Goal: Task Accomplishment & Management: Manage account settings

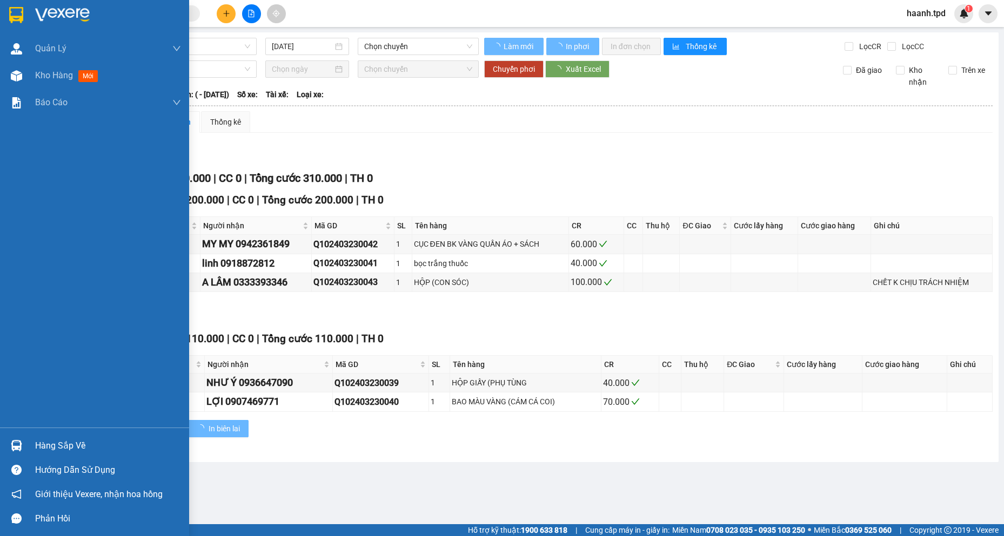
click at [11, 448] on img at bounding box center [16, 445] width 11 height 11
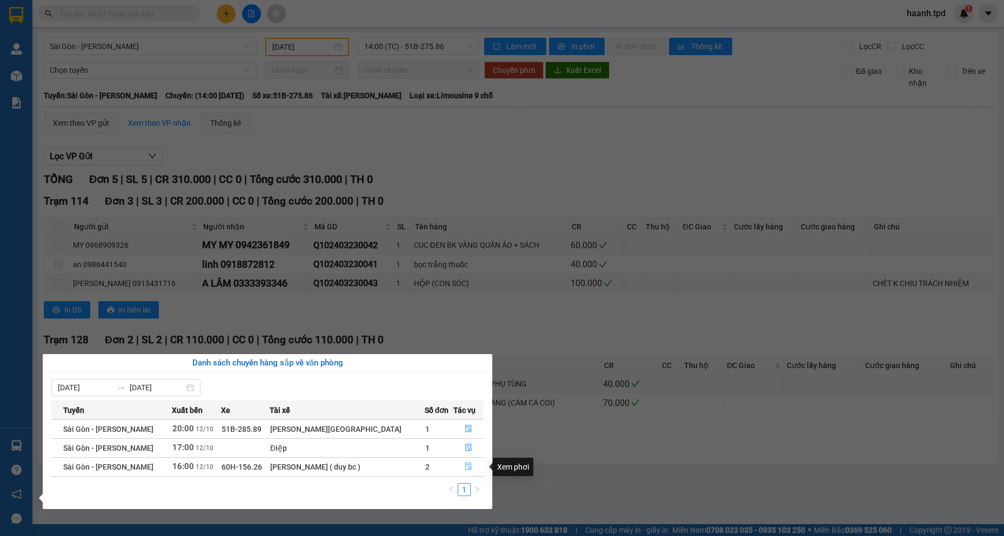
click at [465, 472] on span "file-done" at bounding box center [469, 467] width 8 height 9
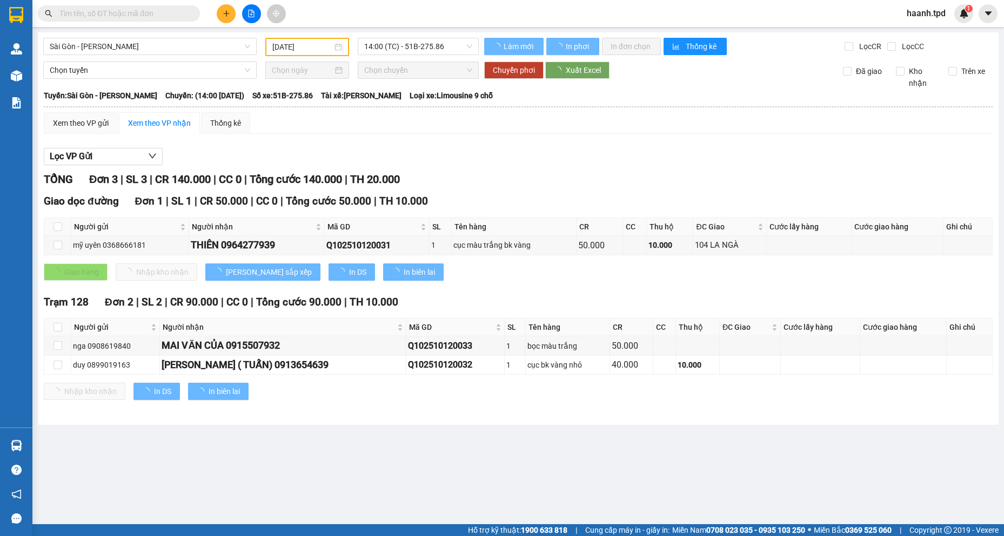
type input "[DATE]"
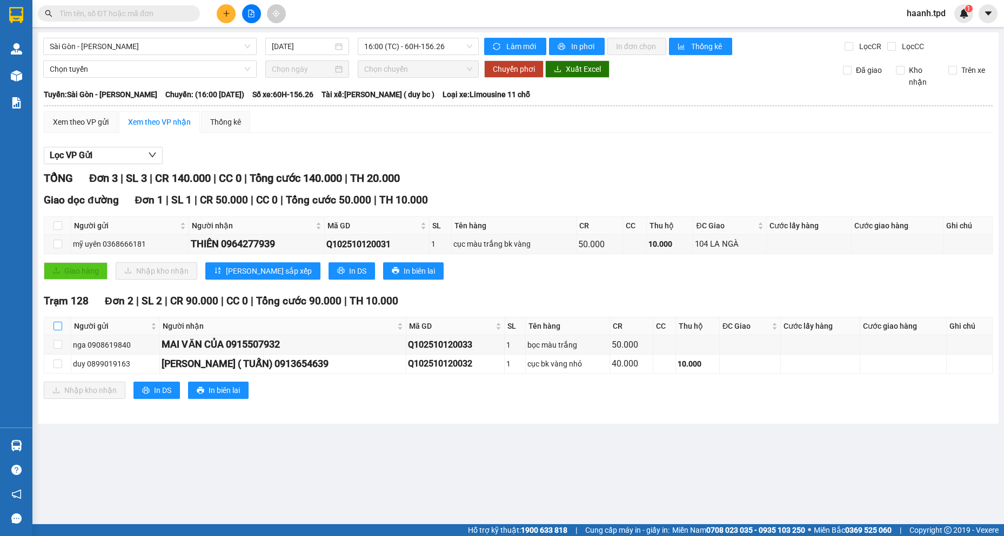
click at [62, 324] on input "checkbox" at bounding box center [57, 326] width 9 height 9
checkbox input "true"
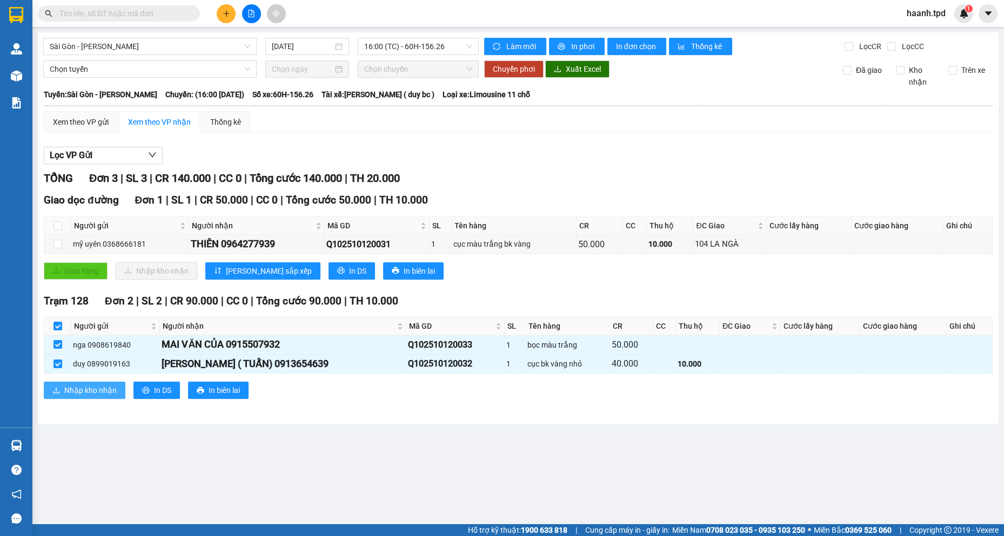
click at [86, 396] on button "Nhập kho nhận" at bounding box center [85, 390] width 82 height 17
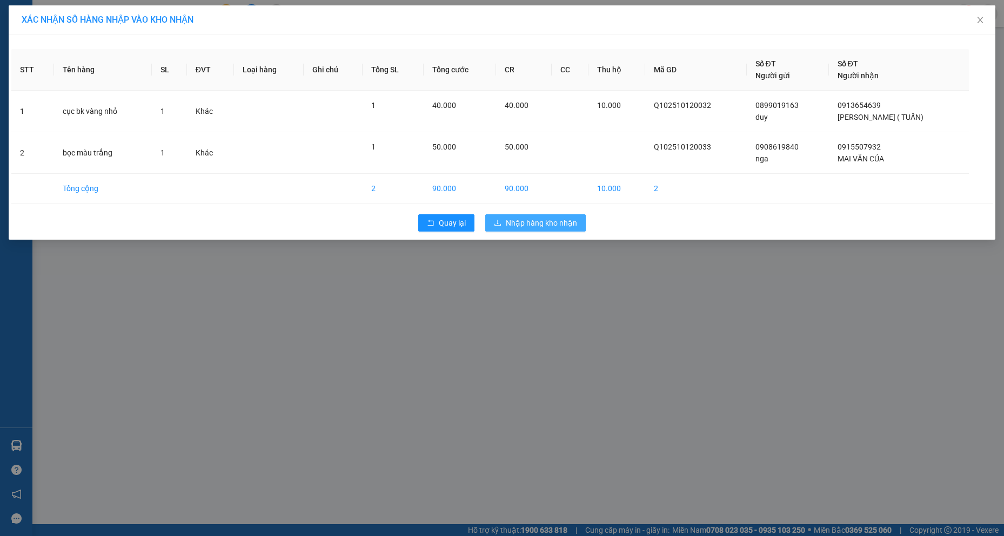
click at [541, 230] on button "Nhập hàng kho nhận" at bounding box center [535, 222] width 100 height 17
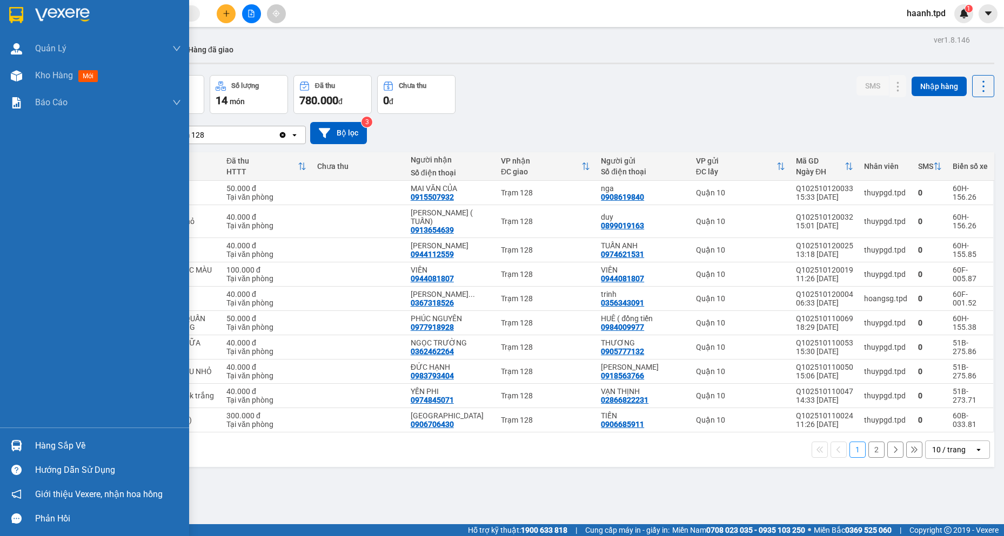
click at [41, 446] on div "Hàng sắp về" at bounding box center [108, 446] width 146 height 16
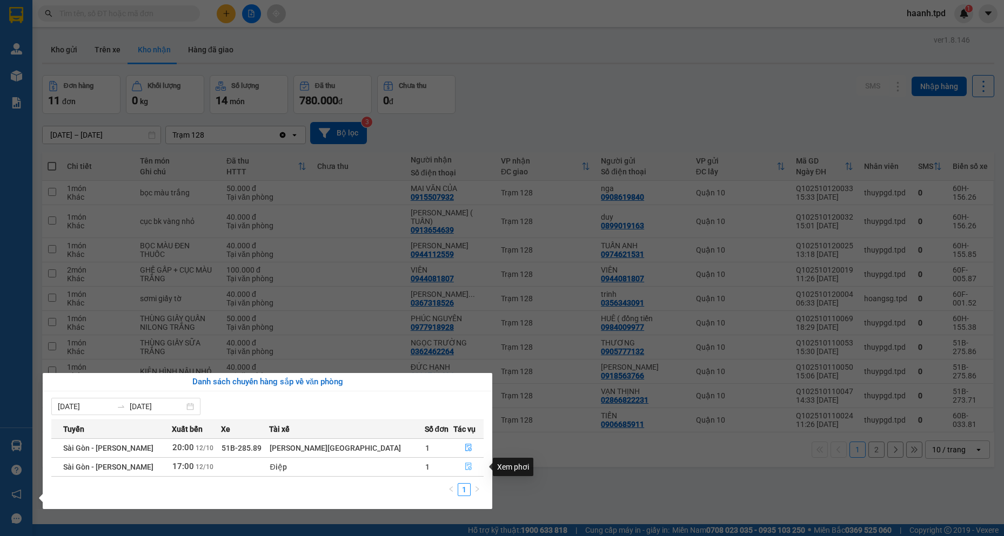
click at [465, 466] on icon "file-done" at bounding box center [469, 467] width 8 height 8
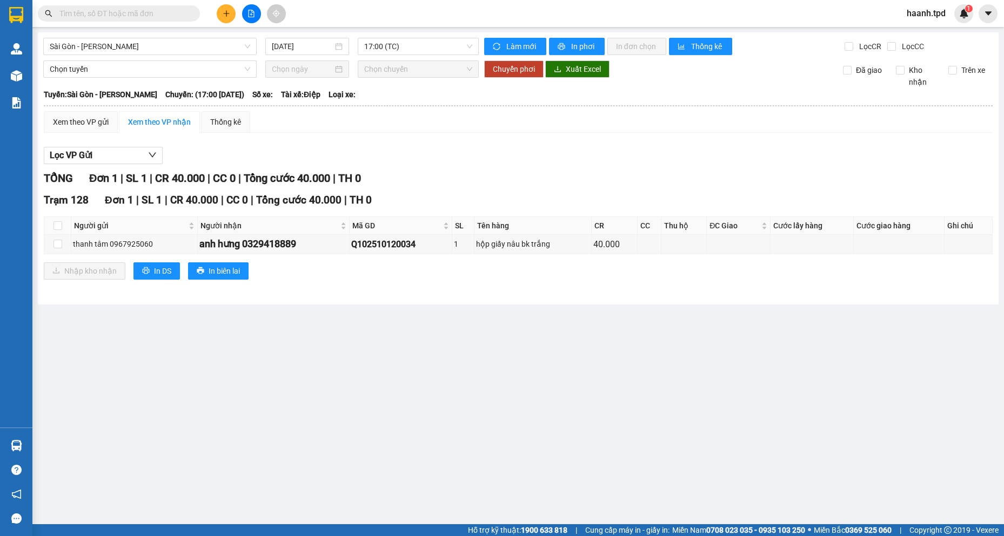
click at [98, 17] on input "text" at bounding box center [122, 14] width 127 height 12
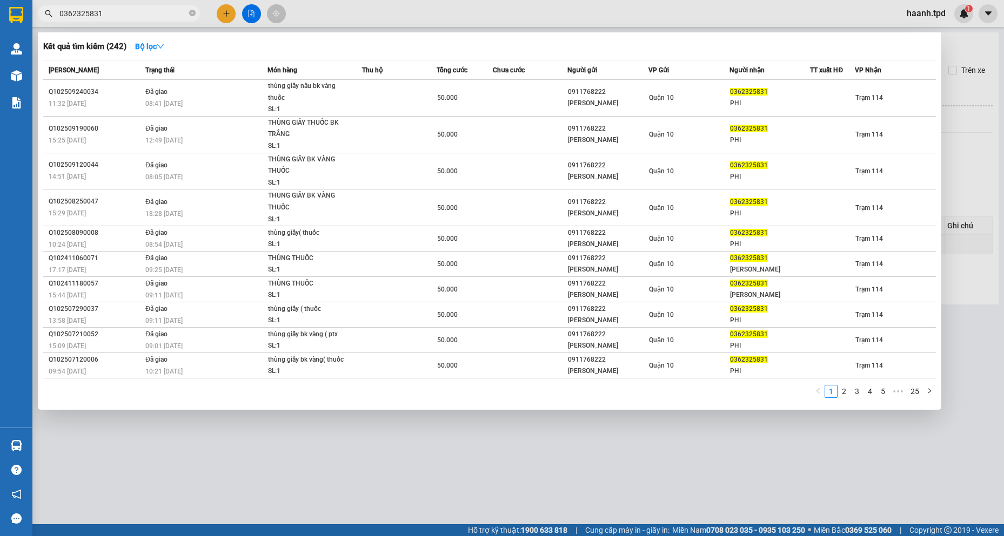
drag, startPoint x: 132, startPoint y: 16, endPoint x: -33, endPoint y: 27, distance: 165.7
click at [0, 27] on html "Kết quả tìm kiếm ( 242 ) Bộ lọc Mã ĐH Trạng thái Món hàng Thu hộ Tổng cước Chưa…" at bounding box center [502, 268] width 1004 height 536
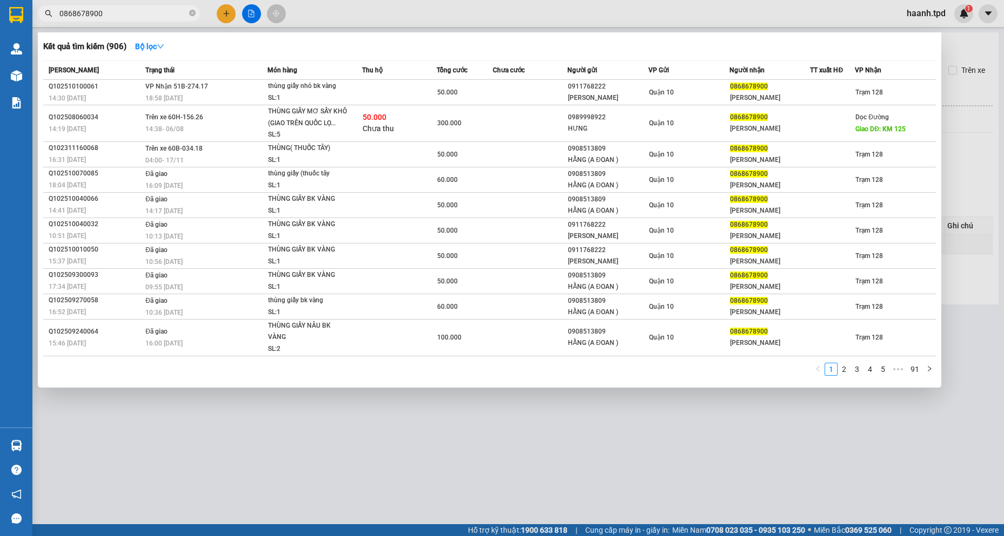
type input "0868678900"
